Goal: Communication & Community: Participate in discussion

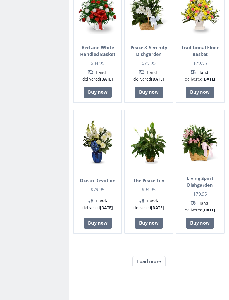
click at [156, 256] on button "Load more" at bounding box center [148, 261] width 33 height 11
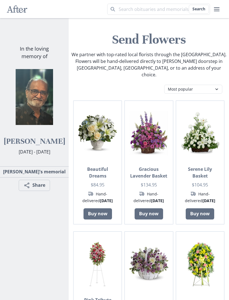
click at [0, 153] on html "After Search After Remembering your loved ones forever with beautiful online me…" at bounding box center [114, 150] width 229 height 300
click at [20, 177] on link "[PERSON_NAME]'s memorial" at bounding box center [34, 171] width 72 height 11
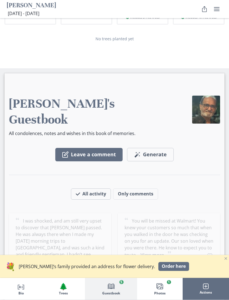
scroll to position [505, 0]
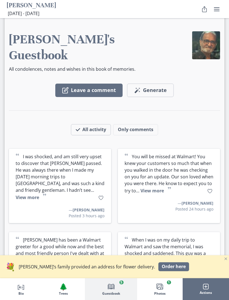
click at [105, 84] on button "Leave a comment" at bounding box center [88, 90] width 67 height 13
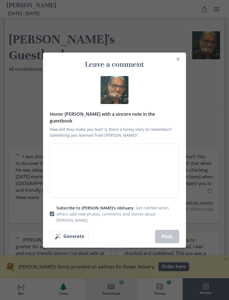
click at [148, 181] on textarea "Honor [PERSON_NAME] with a sincere note in the guestbook How did they make you …" at bounding box center [115, 171] width 130 height 54
type textarea "M"
type textarea "x"
type textarea "Me"
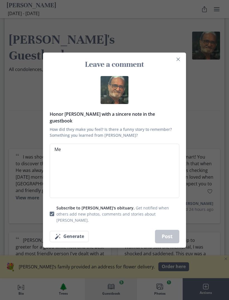
type textarea "x"
type textarea "Me"
type textarea "x"
type textarea "Me a"
type textarea "x"
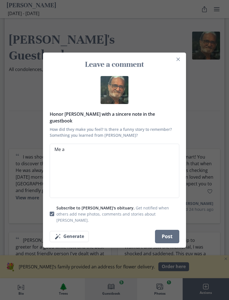
type textarea "Me an"
type textarea "x"
type textarea "Me and"
type textarea "x"
type textarea "Me and"
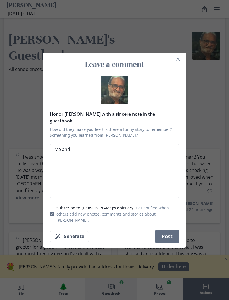
type textarea "x"
type textarea "Me and m"
type textarea "x"
type textarea "Me and my"
type textarea "x"
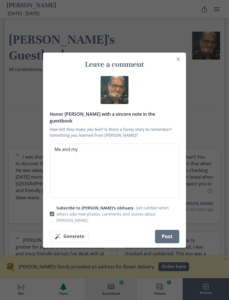
type textarea "Me and my"
type textarea "x"
type textarea "Me and my d"
type textarea "x"
type textarea "Me and my da"
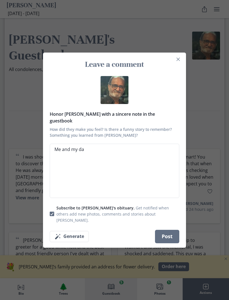
type textarea "x"
type textarea "Me and my dau"
type textarea "x"
type textarea "Me and my daug"
type textarea "x"
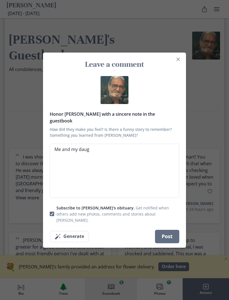
type textarea "Me and my daugh"
type textarea "x"
type textarea "Me and my daught"
type textarea "x"
type textarea "Me and my daughte"
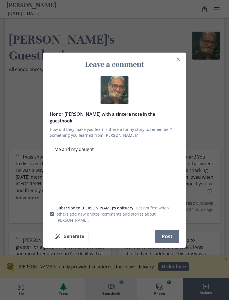
type textarea "x"
type textarea "Me and my daughter"
type textarea "x"
type textarea "Me and my daughter"
type textarea "x"
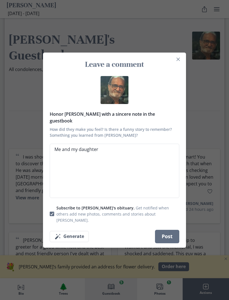
type textarea "Me and my daughter w"
type textarea "x"
type textarea "Me and my daughter wa"
type textarea "x"
type textarea "Me and my daughter [PERSON_NAME]"
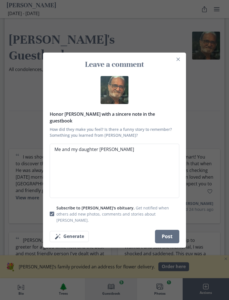
type textarea "x"
type textarea "Me and my daughter walk"
type textarea "x"
type textarea "Me and my daughter walk"
type textarea "x"
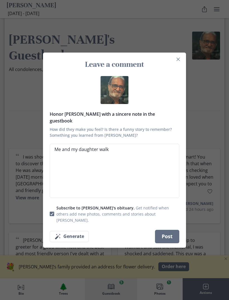
type textarea "Me and my daughter walk t"
type textarea "x"
type textarea "Me and my daughter walk to"
type textarea "x"
type textarea "Me and my daughter walk to"
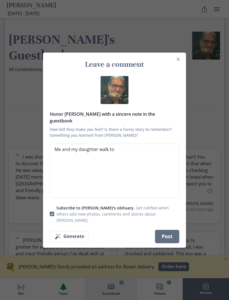
type textarea "x"
type textarea "Me and my daughter walk to w"
type textarea "x"
type textarea "Me and my daughter walk to wa"
type textarea "x"
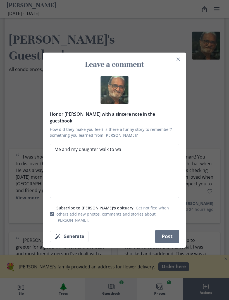
type textarea "Me and my daughter walk to wal"
type textarea "x"
type textarea "Me and my daughter walk to walm"
type textarea "x"
type textarea "Me and my daughter walk to [PERSON_NAME]"
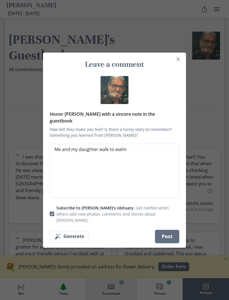
type textarea "x"
type textarea "Me and my daughter walk to [PERSON_NAME]"
type textarea "x"
type textarea "Me and my daughter walk to walmart"
type textarea "x"
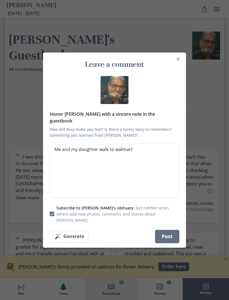
type textarea "Me and my daughter walk to Walmart"
type textarea "x"
type textarea "Me and my daughter walk to Walmart"
type textarea "x"
type textarea "Me and my daughter walk to Walmart e"
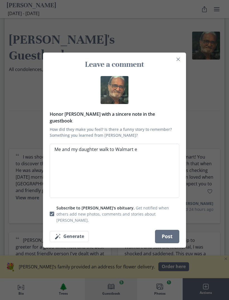
type textarea "x"
type textarea "Me and my daughter walk to Walmart ev"
type textarea "x"
type textarea "Me and my daughter walk to Walmart eve"
type textarea "x"
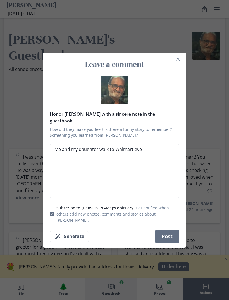
type textarea "Me and my daughter walk to Walmart ever"
type textarea "x"
type textarea "Me and my daughter walk to [GEOGRAPHIC_DATA] every"
type textarea "x"
type textarea "Me and my daughter walk to [GEOGRAPHIC_DATA] everyd"
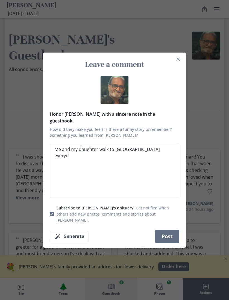
type textarea "x"
type textarea "Me and my daughter walk to [GEOGRAPHIC_DATA] everyda"
type textarea "x"
type textarea "Me and my daughter walk to Walmart everyday"
type textarea "x"
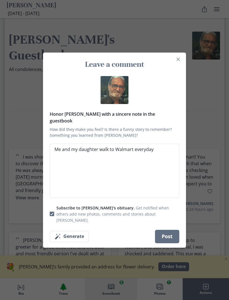
type textarea "Me and my daughter walk to Walmart everyday"
type textarea "x"
type textarea "Me and my daughter walk to Walmart everyday a"
type textarea "x"
type textarea "Me and my daughter walk to Walmart everyday an"
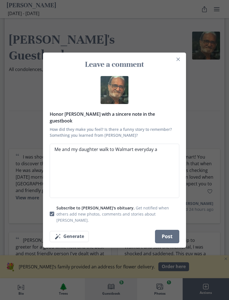
type textarea "x"
type textarea "Me and my daughter walk to Walmart everyday and"
type textarea "x"
type textarea "Me and my daughter walk to Walmart everyday and"
type textarea "x"
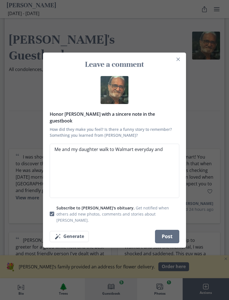
type textarea "Me and my daughter walk to Walmart everyday and i"
type textarea "x"
type textarea "Me and my daughter walk to Walmart everyday and I"
type textarea "x"
type textarea "Me and my daughter walk to Walmart everyday and I"
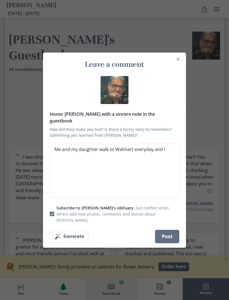
type textarea "x"
type textarea "Me and my daughter walk to Walmart everyday and I e"
type textarea "x"
type textarea "Me and my daughter walk to Walmart everyday and I en"
type textarea "x"
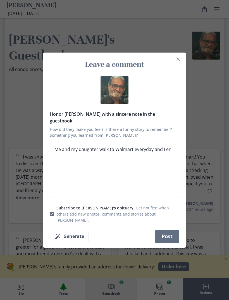
type textarea "Me and my daughter walk to Walmart everyday and I end"
type textarea "x"
type textarea "Me and my daughter walk to Walmart everyday and I ende"
type textarea "x"
type textarea "Me and my daughter walk to Walmart everyday and I ended"
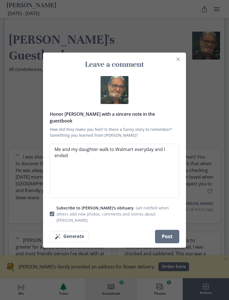
type textarea "x"
type textarea "Me and my daughter walk to Walmart everyday and I ended"
type textarea "x"
type textarea "Me and my daughter walk to Walmart everyday and I ended u"
type textarea "x"
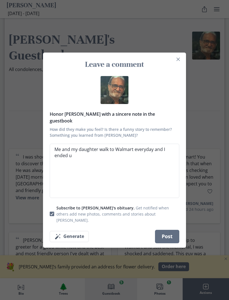
type textarea "Me and my daughter walk to Walmart everyday and I ended up"
type textarea "x"
type textarea "Me and my daughter walk to Walmart everyday and I ended up"
type textarea "x"
type textarea "Me and my daughter walk to Walmart everyday and I ended up b"
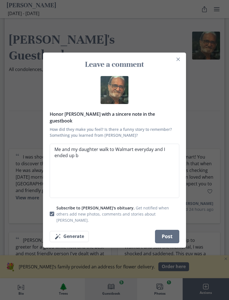
type textarea "x"
type textarea "Me and my daughter walk to Walmart everyday and I ended up be"
type textarea "x"
type textarea "Me and my daughter walk to Walmart everyday and I ended up bei"
type textarea "x"
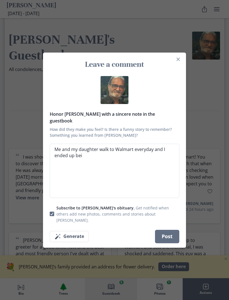
type textarea "Me and my daughter walk to Walmart everyday and I ended up bein"
type textarea "x"
type textarea "Me and my daughter walk to Walmart everyday and I ended up being"
type textarea "x"
type textarea "Me and my daughter walk to Walmart everyday and I ended up being"
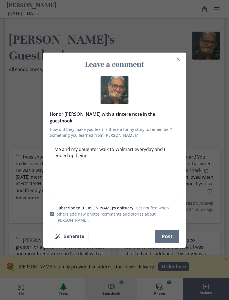
type textarea "x"
type textarea "Me and my daughter walk to Walmart everyday and I ended up being g"
type textarea "x"
type textarea "Me and my daughter walk to Walmart everyday and I ended up being go"
type textarea "x"
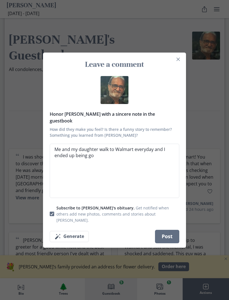
type textarea "Me and my daughter walk to Walmart everyday and I ended up being goo"
type textarea "x"
type textarea "Me and my daughter walk to Walmart everyday and I ended up being good"
type textarea "x"
type textarea "Me and my daughter walk to Walmart everyday and I ended up being good"
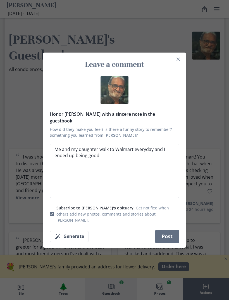
type textarea "x"
type textarea "Me and my daughter walk to Walmart everyday and I ended up being good f"
type textarea "x"
type textarea "Me and my daughter walk to Walmart everyday and I ended up being good fr"
type textarea "x"
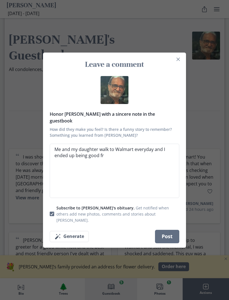
type textarea "Me and my daughter walk to Walmart everyday and I ended up being good fru"
type textarea "x"
type textarea "Me and my daughter walk to Walmart everyday and I ended up being good frue"
type textarea "x"
type textarea "Me and my daughter walk to Walmart everyday and I ended up being good [PERSON_N…"
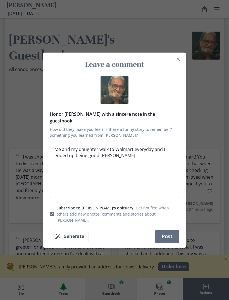
type textarea "x"
type textarea "Me and my daughter walk to Walmart everyday and I ended up being good [PERSON_N…"
type textarea "x"
type textarea "Me and my daughter walk to Walmart everyday and I ended up being good fruends"
type textarea "x"
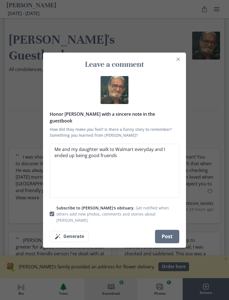
type textarea "Me and my daughter walk to Walmart everyday and I ended up being good friends"
type textarea "x"
type textarea "Me and my daughter walk to Walmart everyday and I ended up being good friends"
type textarea "x"
type textarea "Me and my daughter walk to Walmart everyday and I ended up being good friends e"
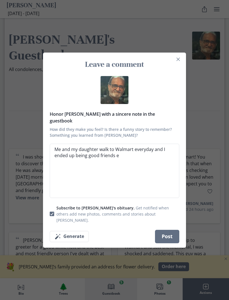
type textarea "x"
type textarea "Me and my daughter walk to Walmart everyday and I ended up being good friends ei"
type textarea "x"
type textarea "Me and my daughter walk to Walmart everyday and I ended up being good friends e…"
type textarea "x"
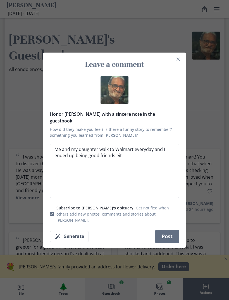
type textarea "Me and my daughter walk to Walmart everyday and I ended up being good friends […"
type textarea "x"
type textarea "Me and my daughter walk to Walmart everyday and I ended up being good friends w…"
type textarea "x"
type textarea "Me and my daughter walk to Walmart everyday and I ended up being good friends w…"
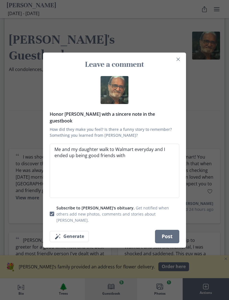
type textarea "x"
type textarea "Me and my daughter walk to Walmart everyday and I ended up being good friends w…"
type textarea "x"
type textarea "Me and my daughter walk to Walmart everyday and I ended up being good friends w…"
type textarea "x"
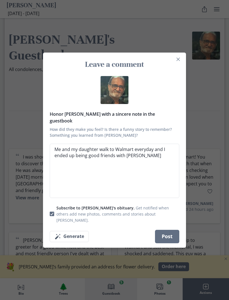
type textarea "Me and my daughter walk to Walmart everyday and I ended up being good friends w…"
type textarea "x"
type textarea "Me and my daughter walk to Walmart everyday and I ended up being good friends w…"
type textarea "x"
type textarea "Me and my daughter walk to Walmart everyday and I ended up being good friends w…"
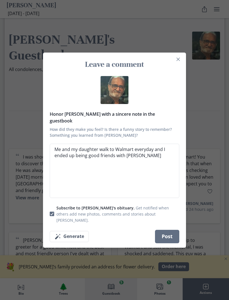
type textarea "x"
type textarea "Me and my daughter walk to Walmart everyday and I ended up being good friends w…"
type textarea "x"
type textarea "Me and my daughter walk to Walmart everyday and I ended up being good friends w…"
type textarea "x"
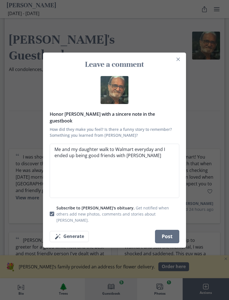
type textarea "Me and my daughter walk to Walmart everyday and I ended up being good friends w…"
type textarea "x"
type textarea "Me and my daughter walk to Walmart everyday and I ended up being good friends w…"
type textarea "x"
type textarea "Me and my daughter walk to Walmart everyday and I ended up being good friends w…"
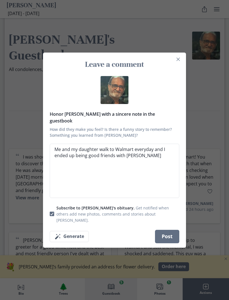
type textarea "x"
type textarea "Me and my daughter walk to Walmart everyday and I ended up being good friends w…"
type textarea "x"
type textarea "Me and my daughter walk to Walmart everyday and I ended up being good friends w…"
type textarea "x"
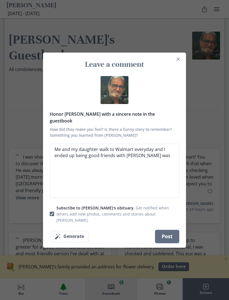
type textarea "Me and my daughter walk to Walmart everyday and I ended up being good friends w…"
type textarea "x"
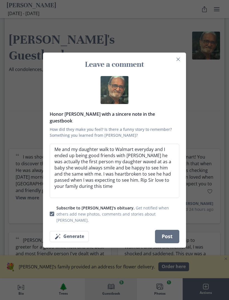
click at [135, 186] on textarea "Me and my daughter walk to Walmart everyday and I ended up being good friends w…" at bounding box center [115, 171] width 130 height 54
click at [119, 191] on textarea "Me and my daughter walk to Walmart everyday and I ended up being good friends w…" at bounding box center [115, 171] width 130 height 54
click at [168, 198] on textarea "Me and my daughter walk to Walmart everyday and I ended up being good friends w…" at bounding box center [115, 171] width 130 height 54
click at [167, 239] on button "Post" at bounding box center [167, 236] width 24 height 13
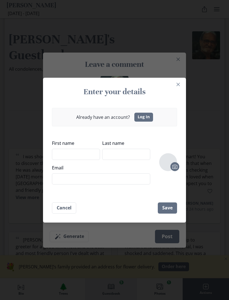
click at [60, 157] on input "First name" at bounding box center [76, 154] width 48 height 11
click at [133, 160] on input "Last name" at bounding box center [126, 154] width 48 height 11
click at [143, 184] on input "Email" at bounding box center [101, 178] width 98 height 11
click at [173, 213] on button "Save" at bounding box center [167, 207] width 19 height 11
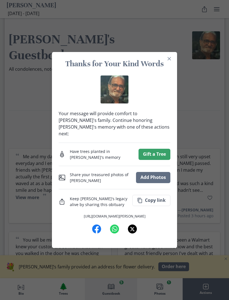
click at [160, 160] on button "Gift a Tree" at bounding box center [155, 154] width 32 height 11
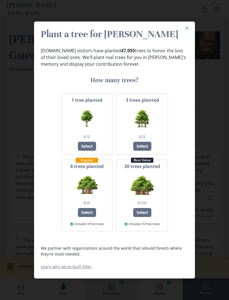
click at [206, 183] on div "Plant a tree for [PERSON_NAME] [DOMAIN_NAME] visitors have planted 47,055 trees…" at bounding box center [114, 150] width 229 height 300
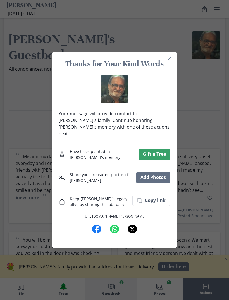
click at [193, 216] on div "Thanks for Your Kind Words Your message will provide comfort to [PERSON_NAME]'s…" at bounding box center [114, 150] width 229 height 300
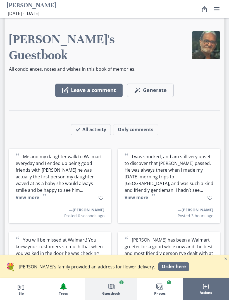
click at [143, 194] on button "View more" at bounding box center [136, 197] width 23 height 6
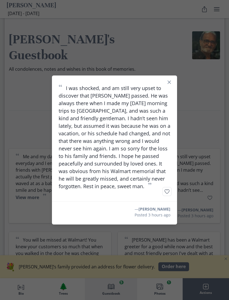
click at [21, 207] on div "“ I was shocked, and am still very upset to discover that [PERSON_NAME] passed.…" at bounding box center [114, 150] width 229 height 300
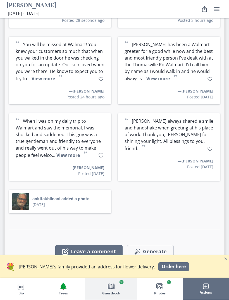
scroll to position [698, 0]
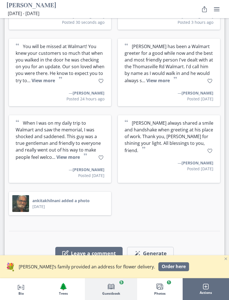
click at [56, 154] on button "View more" at bounding box center [67, 157] width 23 height 6
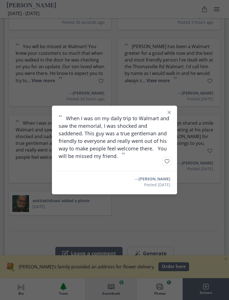
click at [19, 153] on div "“ When I was on my daily trip to [GEOGRAPHIC_DATA] and saw the memorial, I was …" at bounding box center [114, 150] width 229 height 300
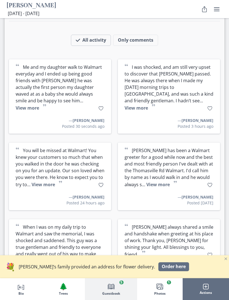
scroll to position [592, 0]
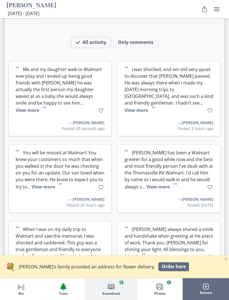
click at [42, 184] on button "View more" at bounding box center [43, 187] width 23 height 6
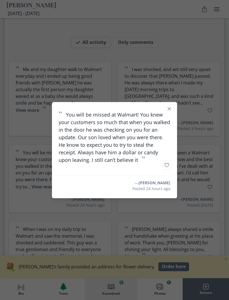
click at [15, 158] on div "“ You will be missed at Walmart! You knew your customers so much that when you …" at bounding box center [114, 150] width 229 height 300
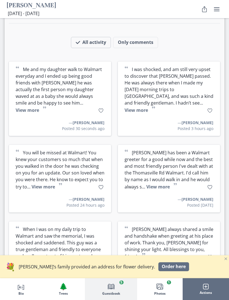
click at [163, 184] on button "View more" at bounding box center [157, 187] width 23 height 6
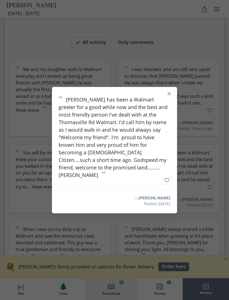
click at [200, 159] on div "“ [PERSON_NAME] has been a Walmart greeter for a good while now and the best an…" at bounding box center [114, 150] width 229 height 300
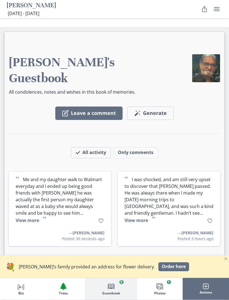
scroll to position [480, 0]
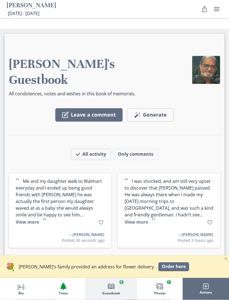
click at [39, 219] on button "View more" at bounding box center [27, 222] width 23 height 6
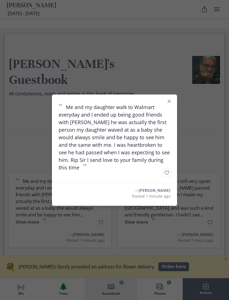
click at [197, 222] on div "“ Me and my daughter walk to Walmart everyday and I ended up being good friends…" at bounding box center [114, 150] width 229 height 300
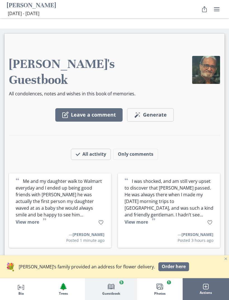
click at [39, 219] on button "View more" at bounding box center [27, 222] width 23 height 6
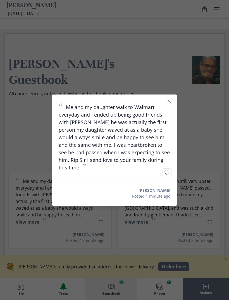
click at [196, 189] on div "“ Me and my daughter walk to Walmart everyday and I ended up being good friends…" at bounding box center [114, 150] width 229 height 300
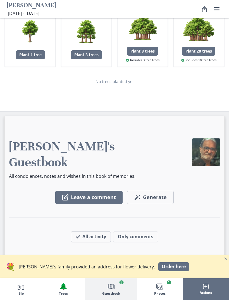
scroll to position [398, 0]
click at [205, 150] on img at bounding box center [206, 153] width 28 height 28
click at [165, 191] on button "Magic wand Generate comment Generate" at bounding box center [150, 197] width 47 height 13
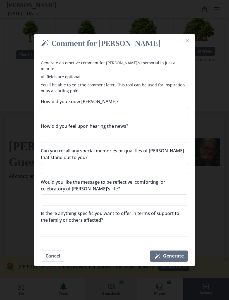
click at [210, 164] on div "Magic wand Comment for [PERSON_NAME] Generate an emotive comment for [PERSON_NA…" at bounding box center [114, 150] width 229 height 300
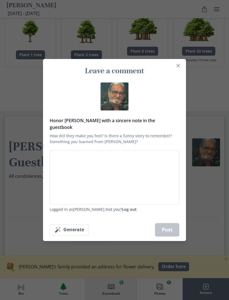
click at [207, 180] on div "Leave a comment Honor [PERSON_NAME] with a sincere note in the guestbook How di…" at bounding box center [114, 150] width 229 height 300
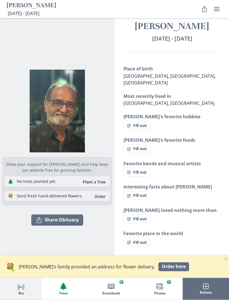
scroll to position [9, 0]
click at [49, 121] on img "Open photos full screen" at bounding box center [57, 111] width 110 height 83
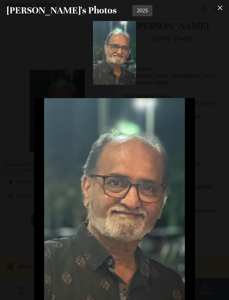
click at [7, 164] on div "[DATE] Comment Photo uploaded [DATE] by [PERSON_NAME] What can you do? Leave a …" at bounding box center [114, 160] width 229 height 279
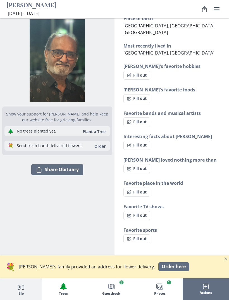
scroll to position [60, 0]
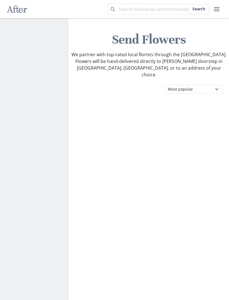
scroll to position [288, 0]
